Goal: Task Accomplishment & Management: Use online tool/utility

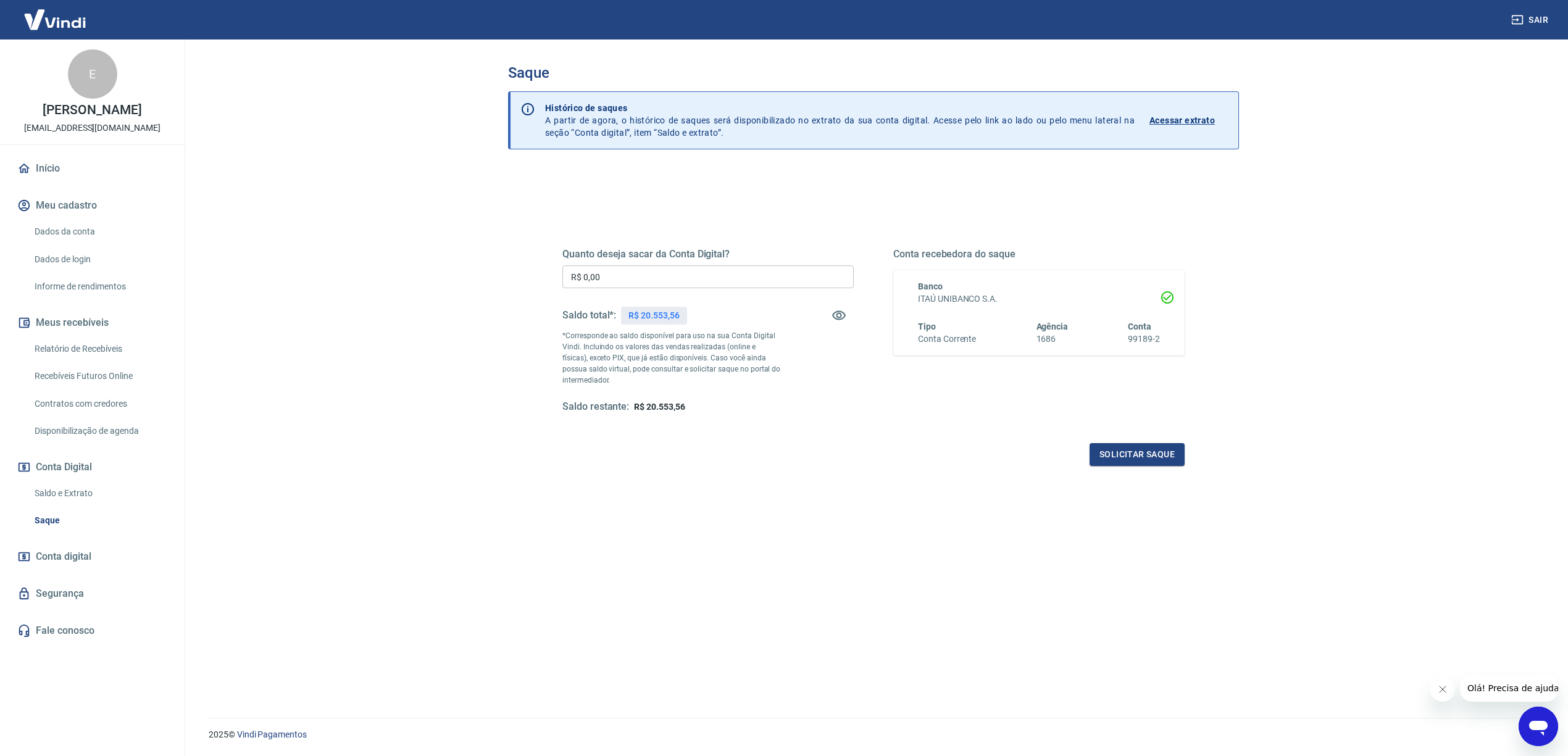
click at [717, 268] on input "R$ 0,00" at bounding box center [708, 277] width 291 height 23
type input "R$ 20.553,56"
click at [1130, 447] on button "Solicitar saque" at bounding box center [1137, 454] width 95 height 23
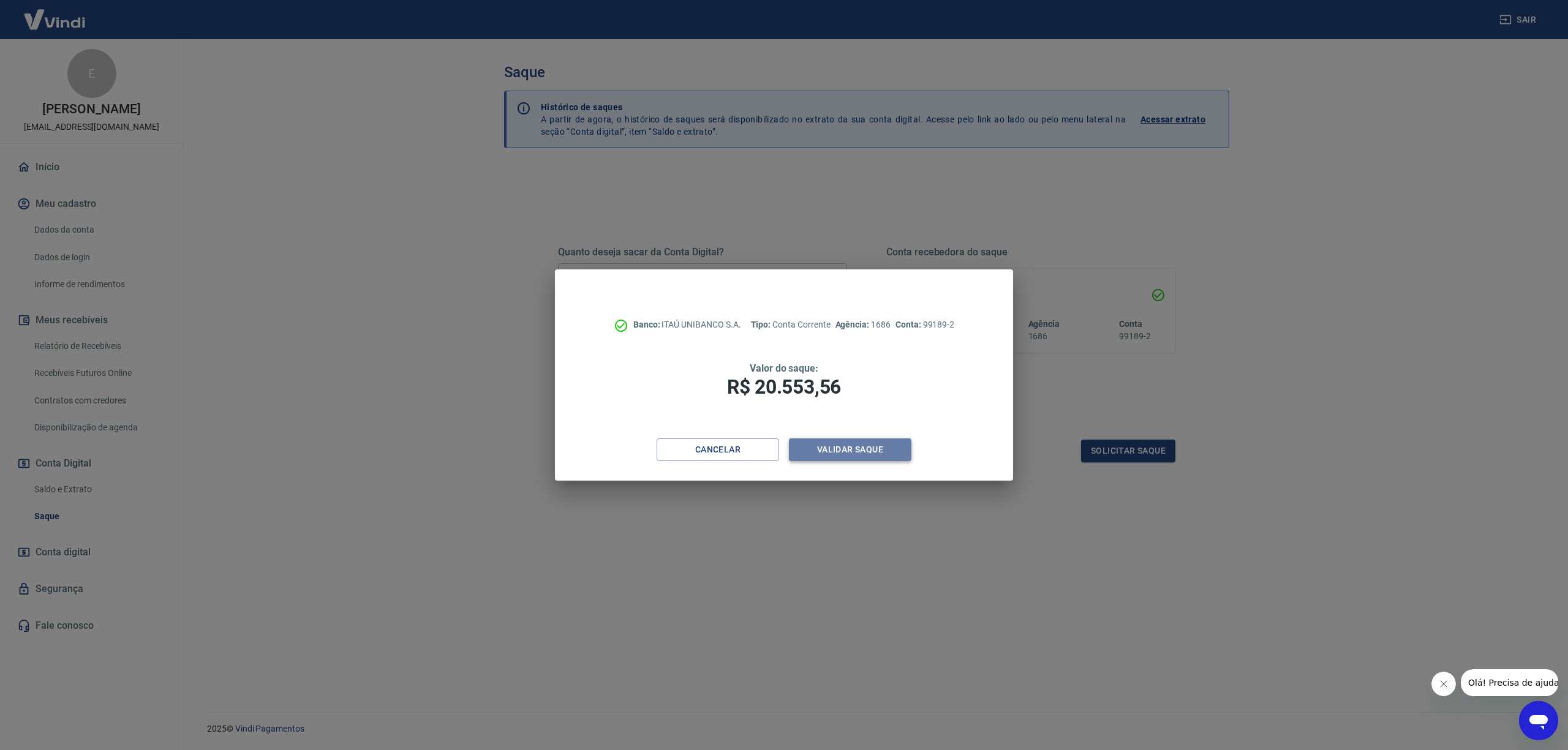
click at [855, 451] on button "Validar saque" at bounding box center [850, 449] width 122 height 23
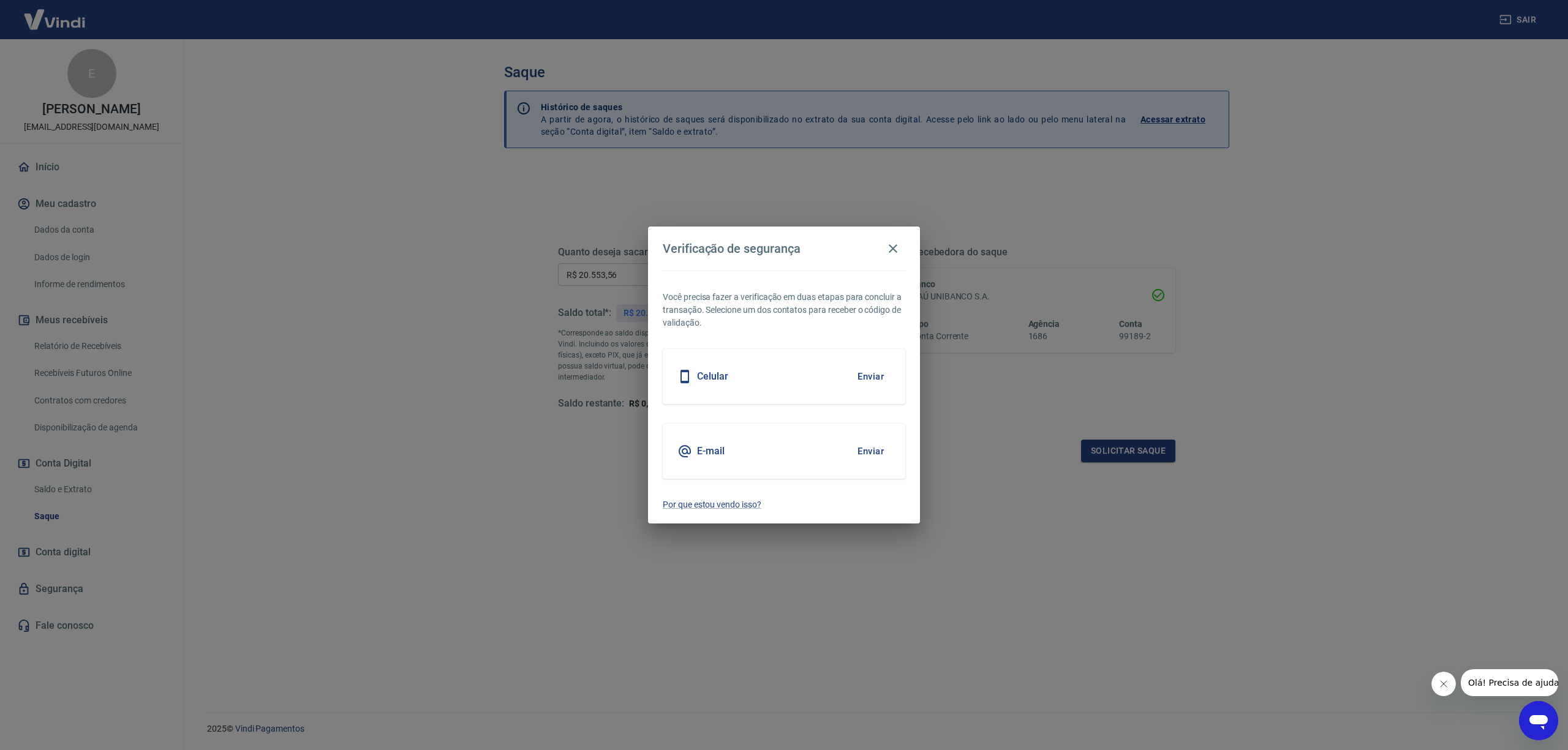
click at [861, 379] on button "Enviar" at bounding box center [871, 377] width 40 height 25
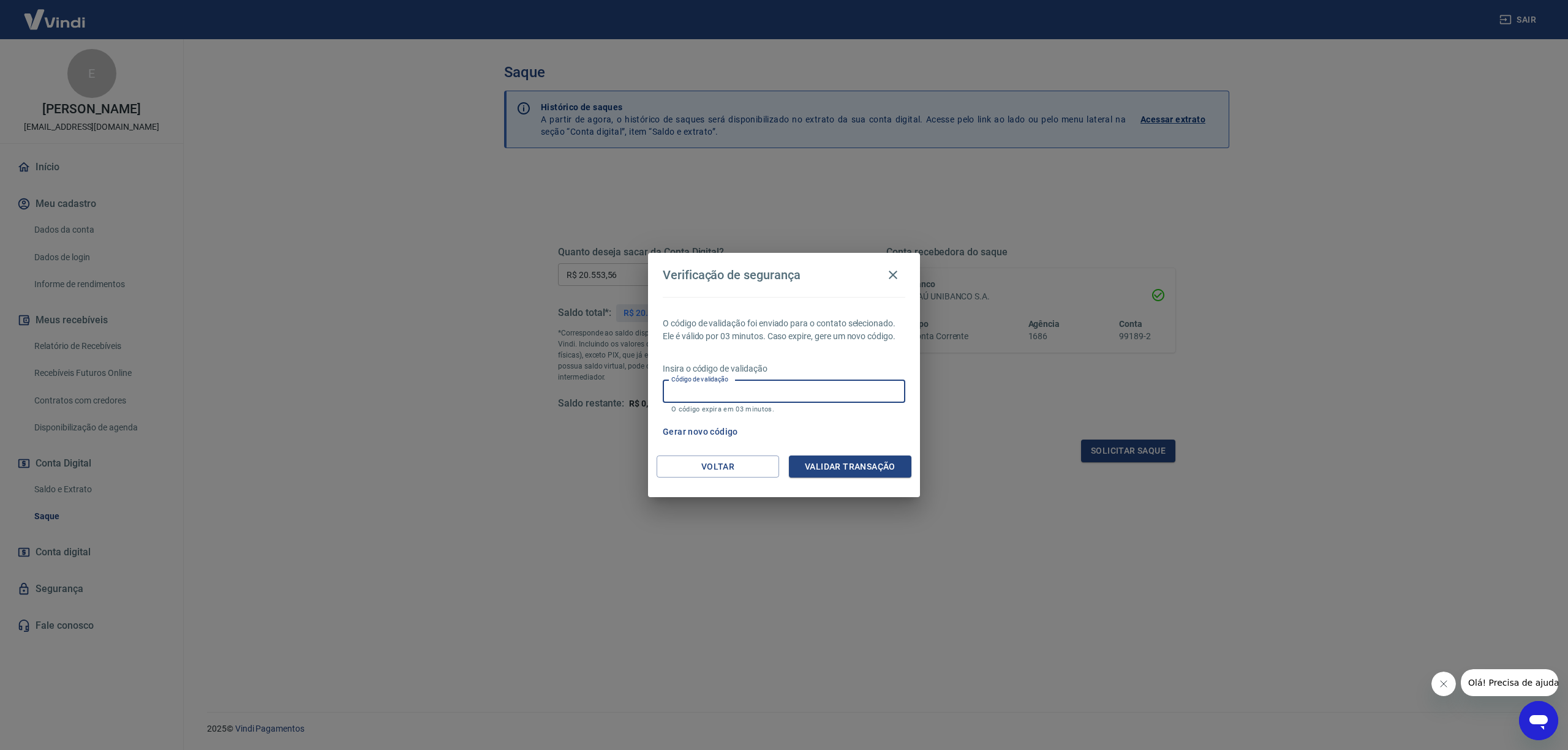
click at [808, 382] on input "Código de validação" at bounding box center [784, 391] width 243 height 23
type input "502120"
click at [865, 474] on button "Validar transação" at bounding box center [850, 466] width 122 height 23
